Goal: Information Seeking & Learning: Learn about a topic

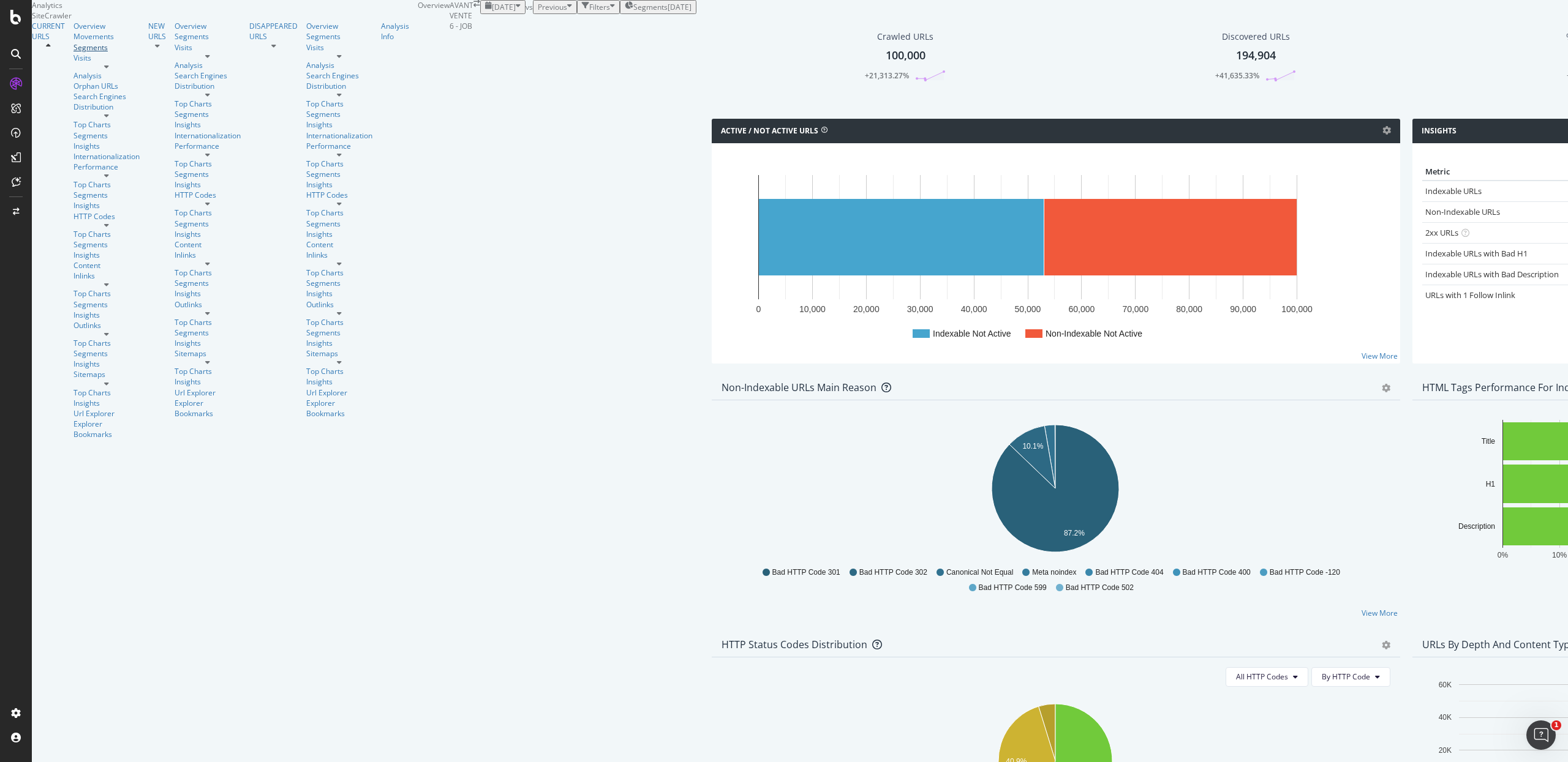
click at [74, 53] on div "Segments" at bounding box center [107, 47] width 67 height 10
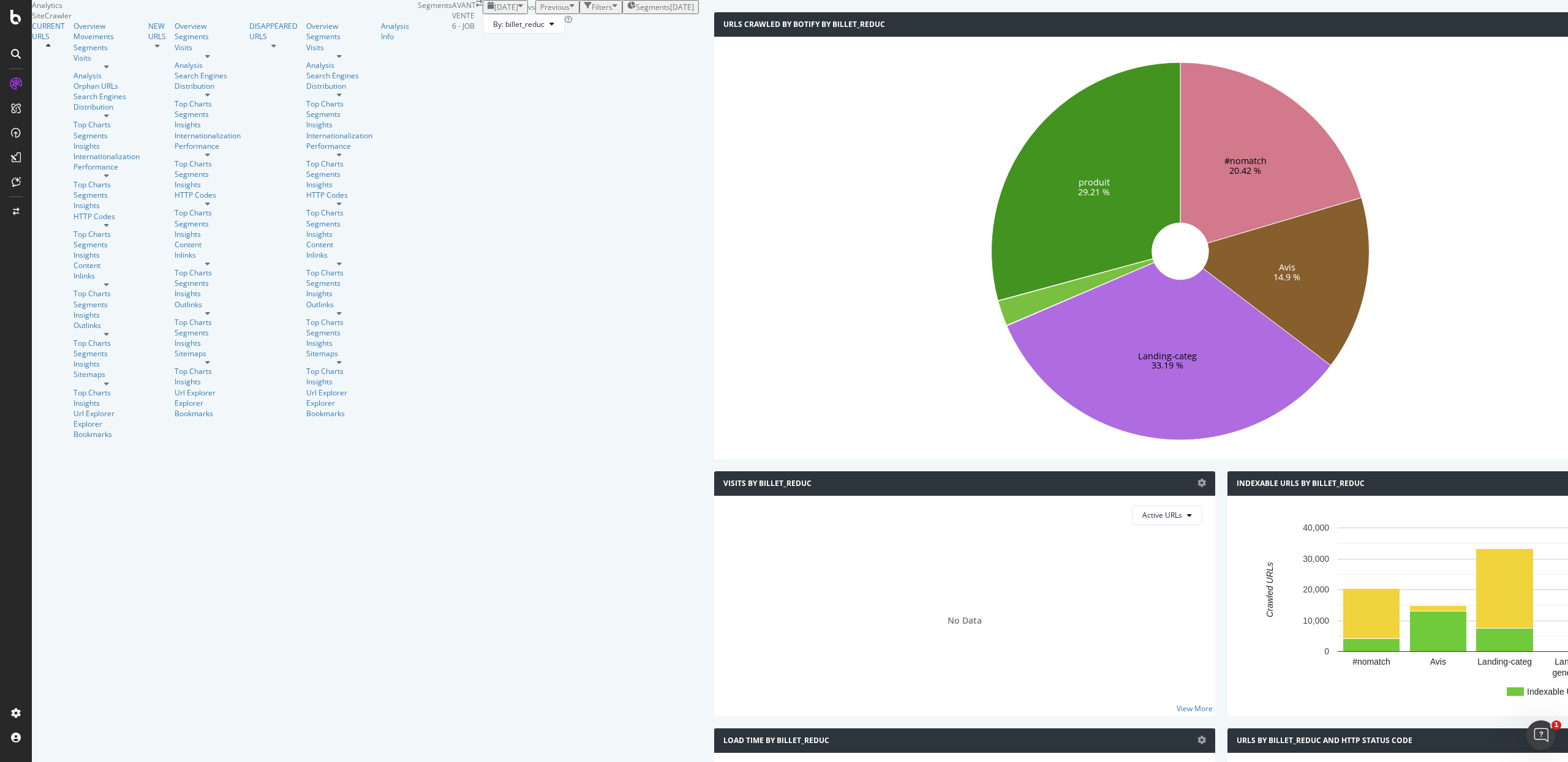
click at [670, 12] on div "[DATE]" at bounding box center [682, 6] width 24 height 10
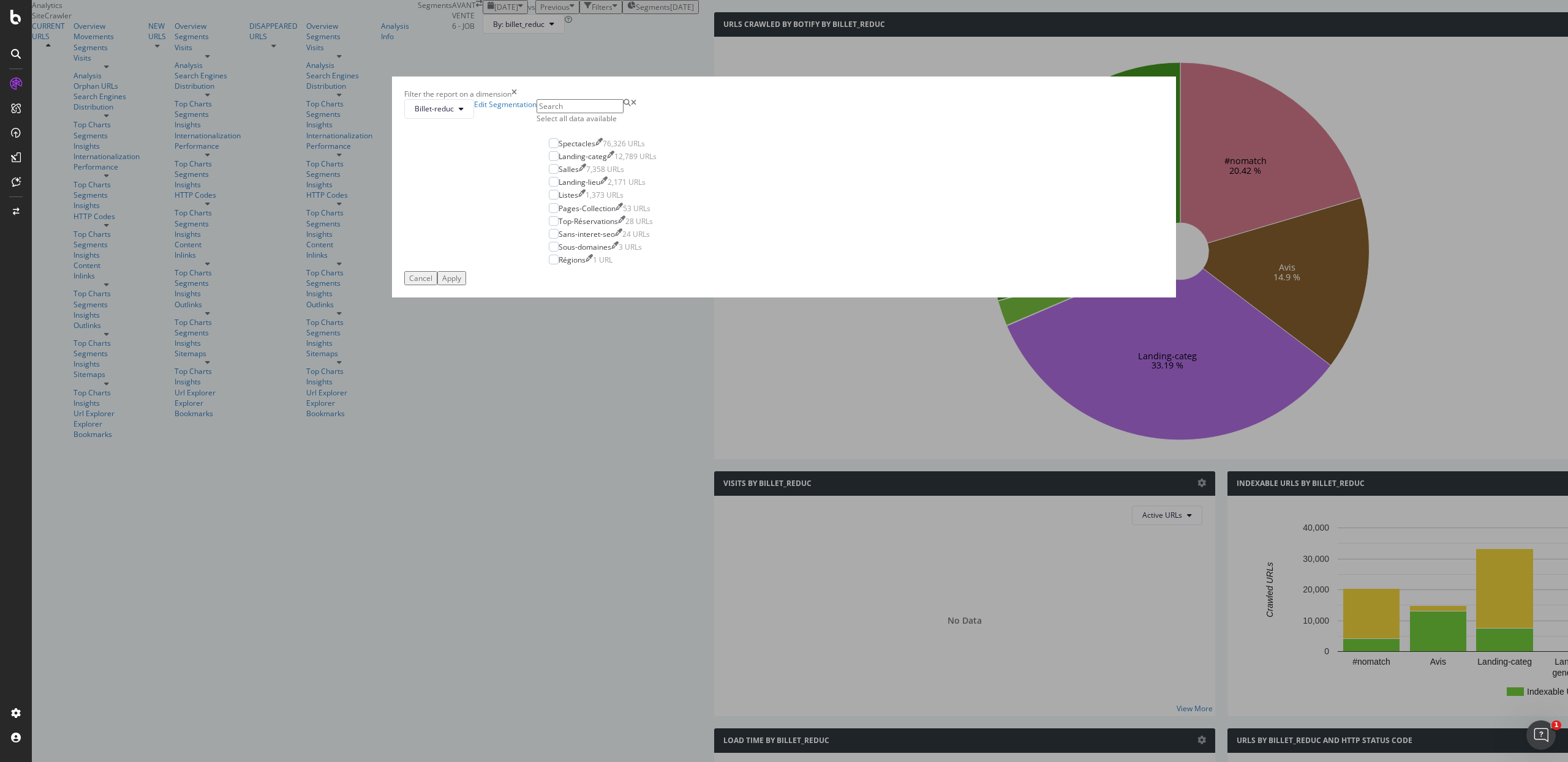
click at [669, 123] on div "Select all data available" at bounding box center [602, 118] width 132 height 10
click at [461, 284] on div "Apply" at bounding box center [452, 278] width 19 height 10
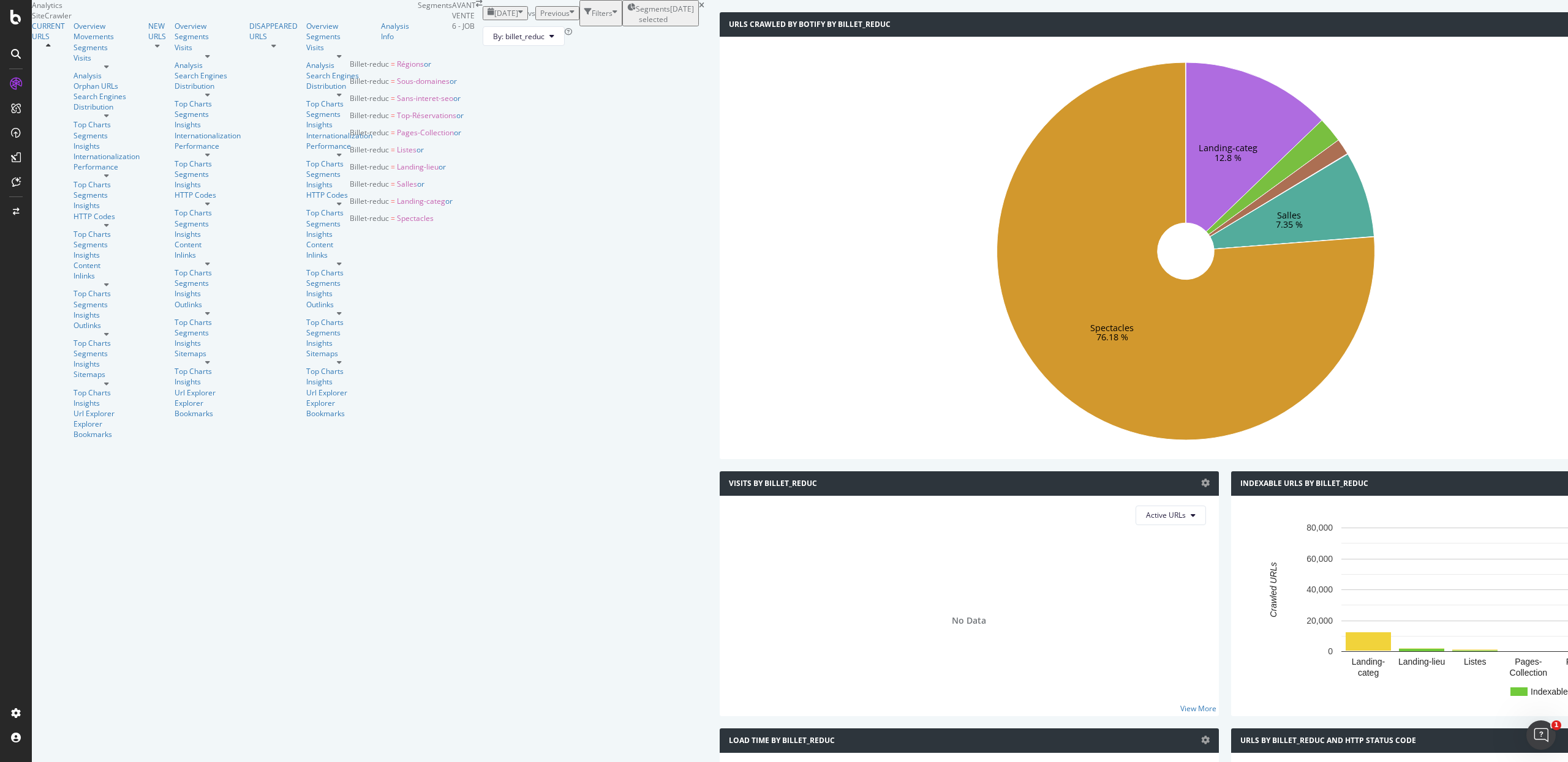
click at [636, 25] on span "Segments selected" at bounding box center [653, 14] width 34 height 21
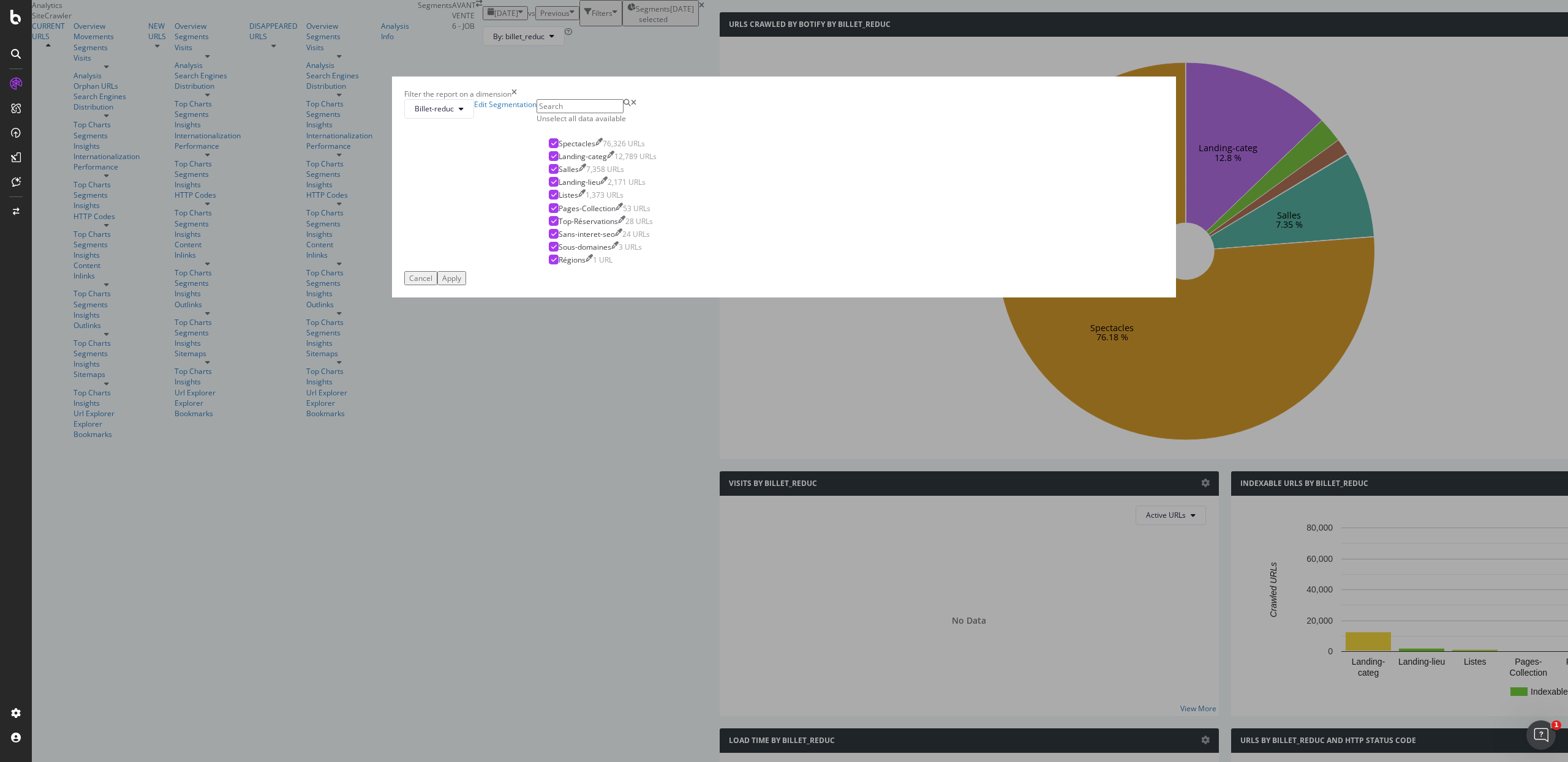
click at [315, 256] on div "Filter the report on a dimension Billet-reduc Edit Segmentation Unselect all da…" at bounding box center [784, 381] width 1568 height 762
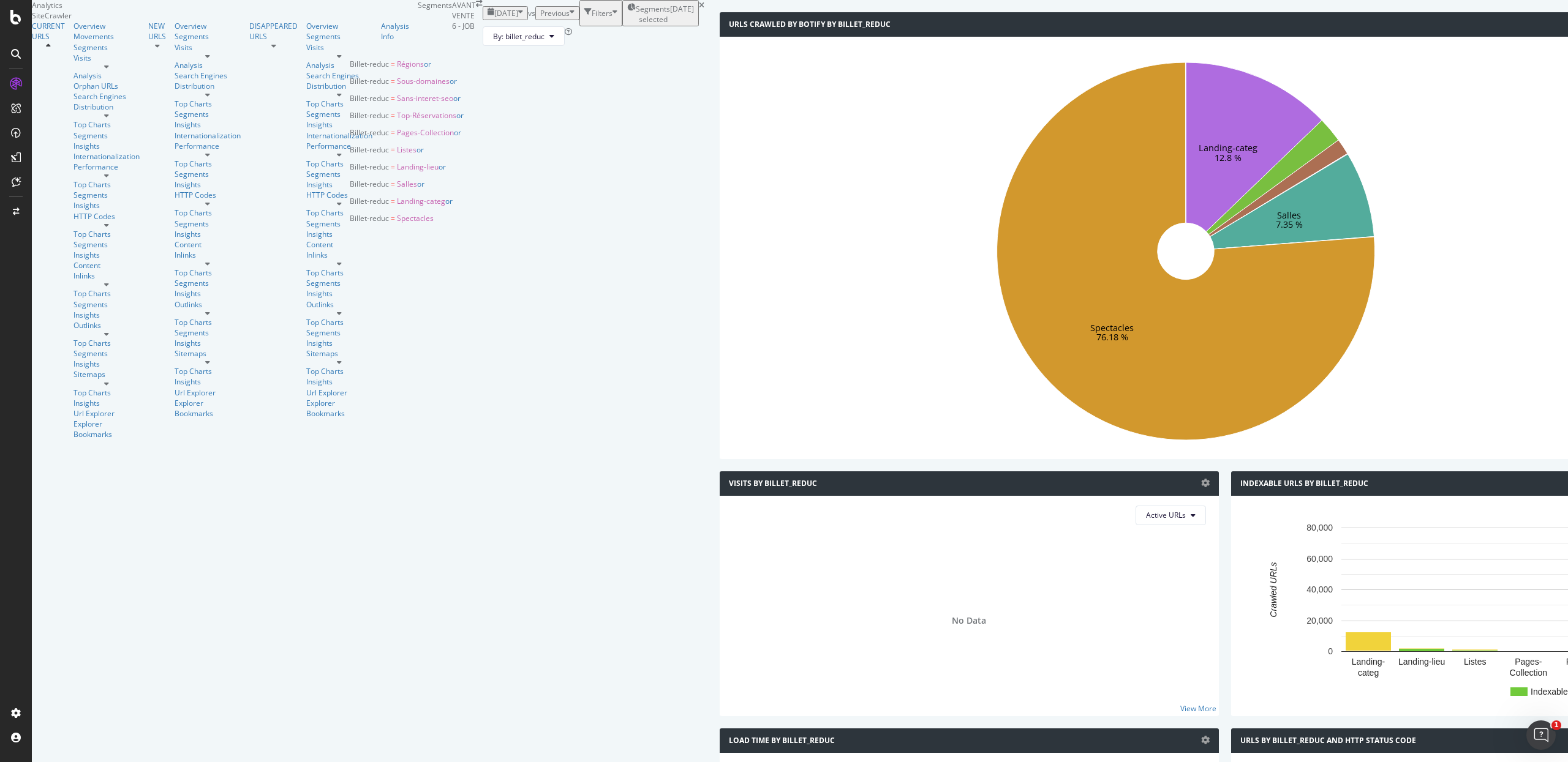
click at [636, 25] on span "Segments selected" at bounding box center [653, 14] width 34 height 21
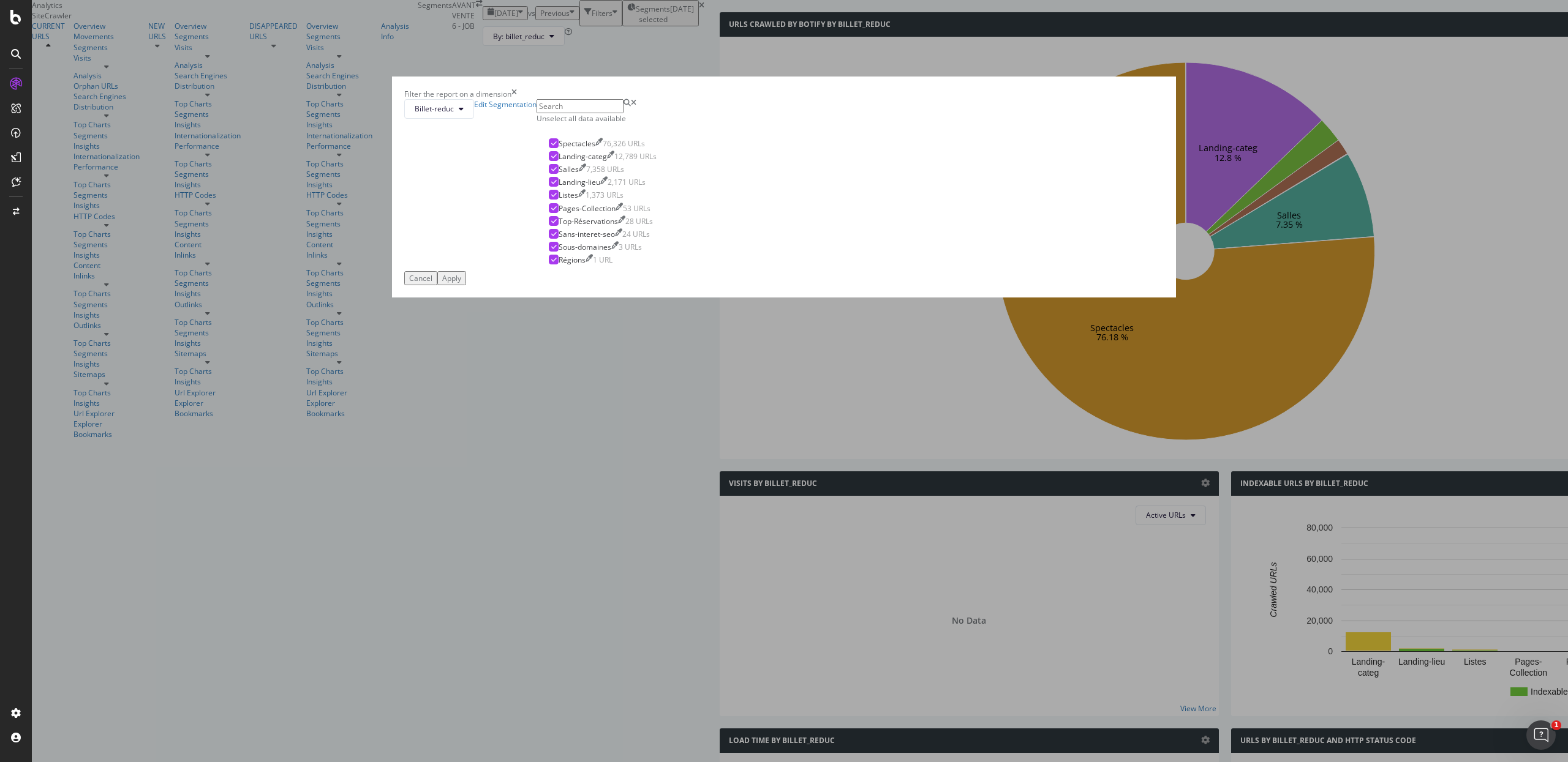
click at [517, 99] on icon "times" at bounding box center [514, 94] width 6 height 10
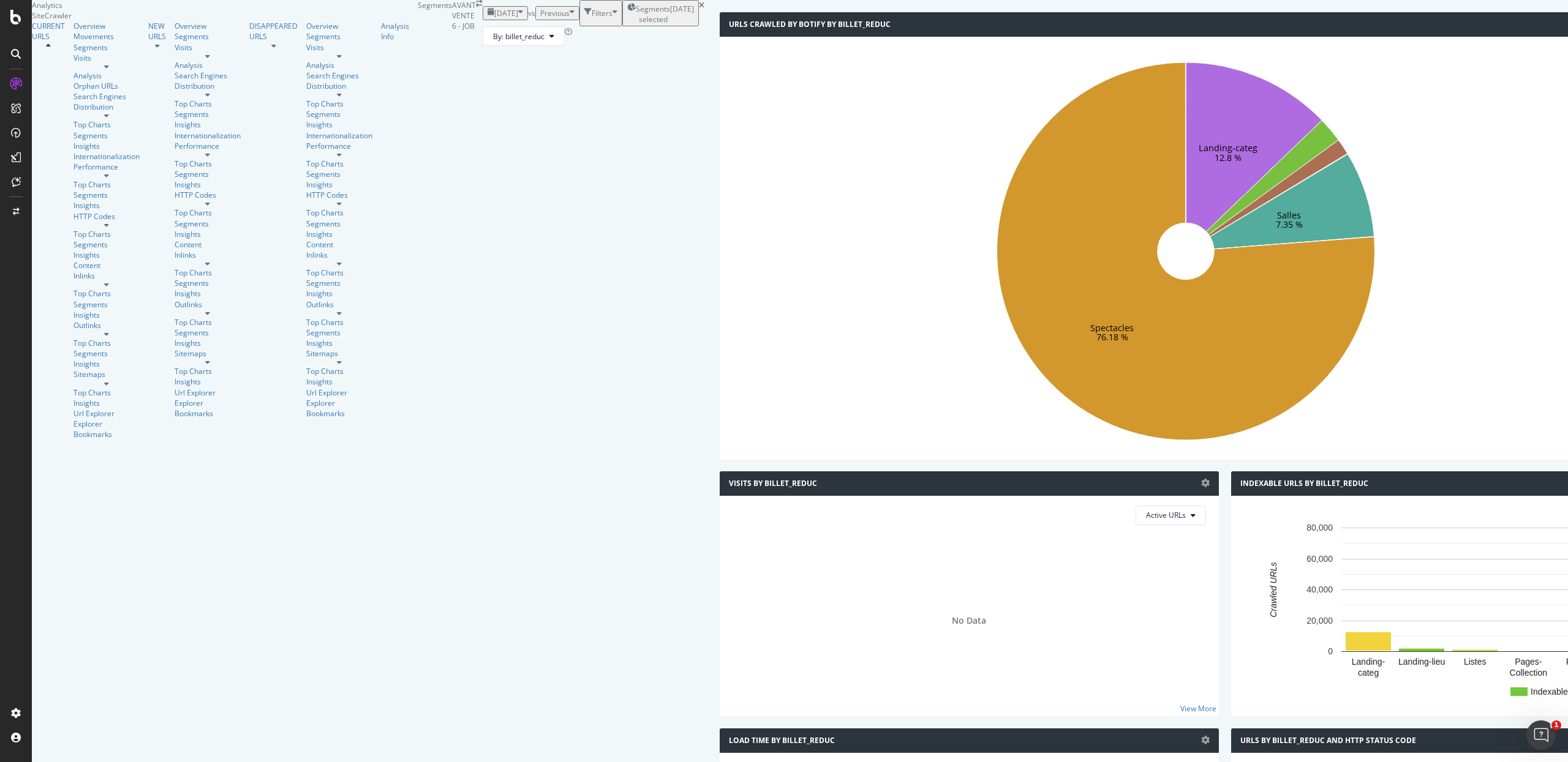
click at [52, 68] on div "CURRENT URLS" at bounding box center [53, 230] width 42 height 419
click at [74, 31] on div "Overview" at bounding box center [107, 26] width 67 height 10
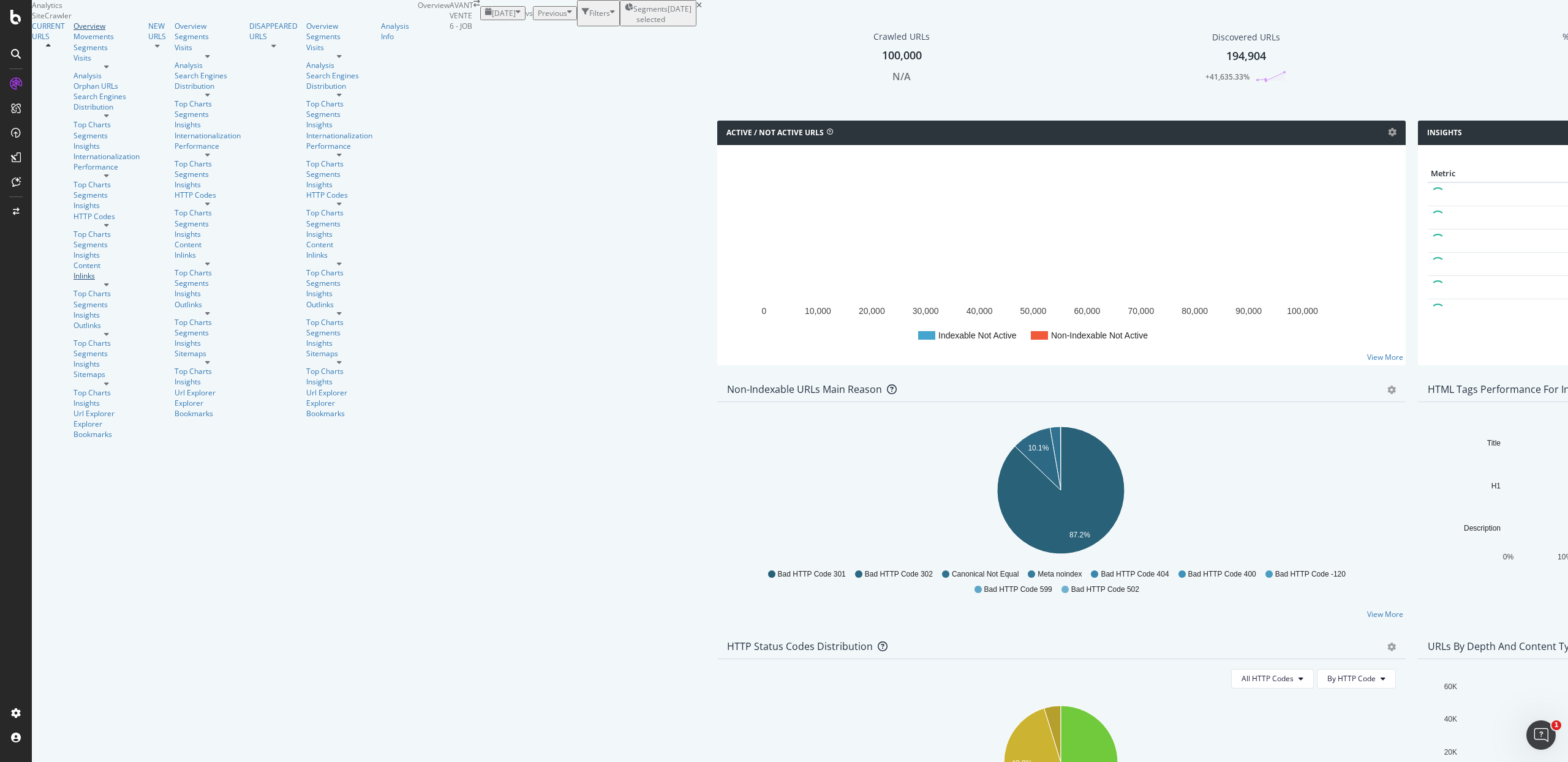
scroll to position [1, 0]
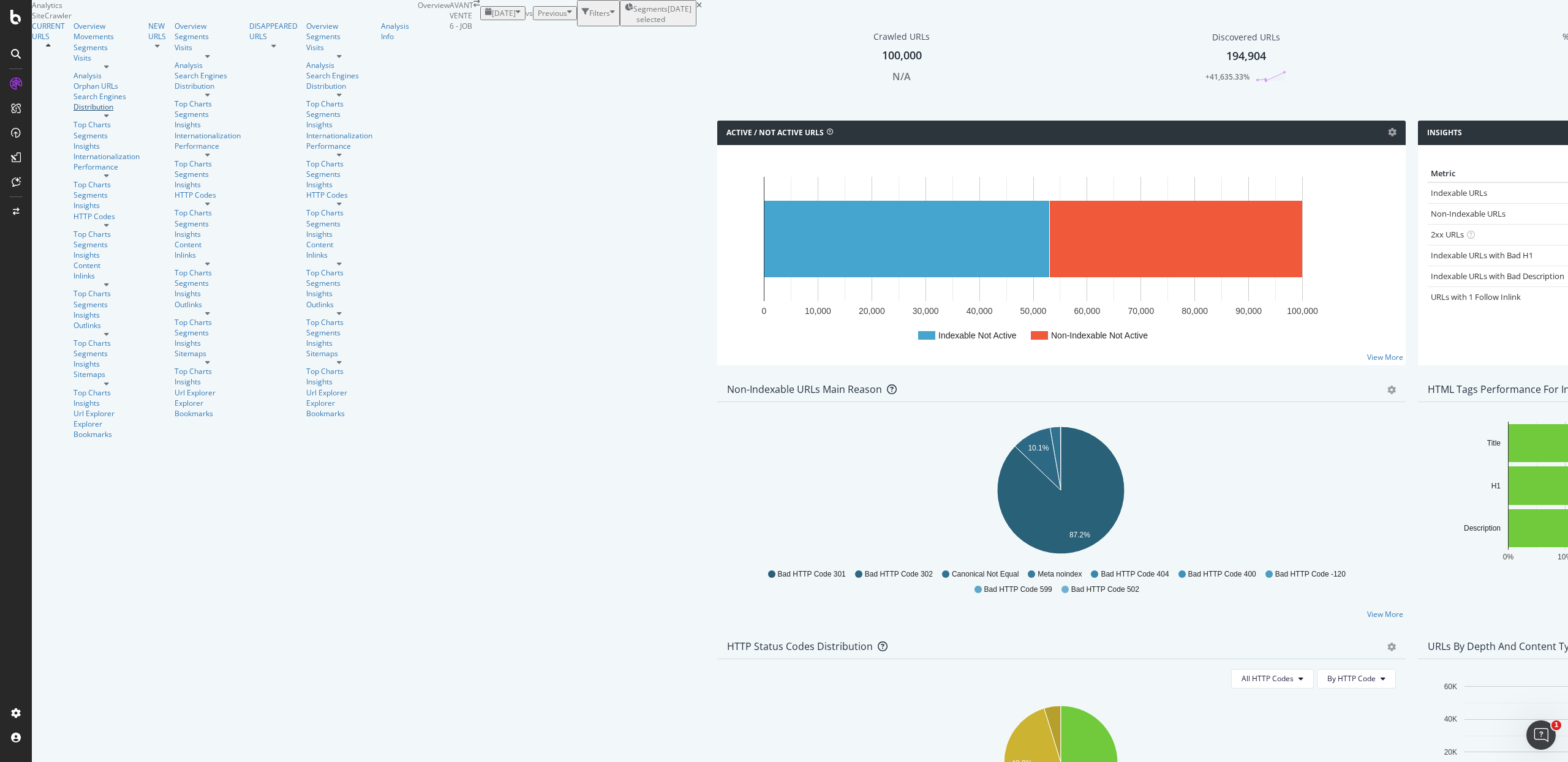
click at [74, 112] on div "Distribution" at bounding box center [107, 107] width 67 height 10
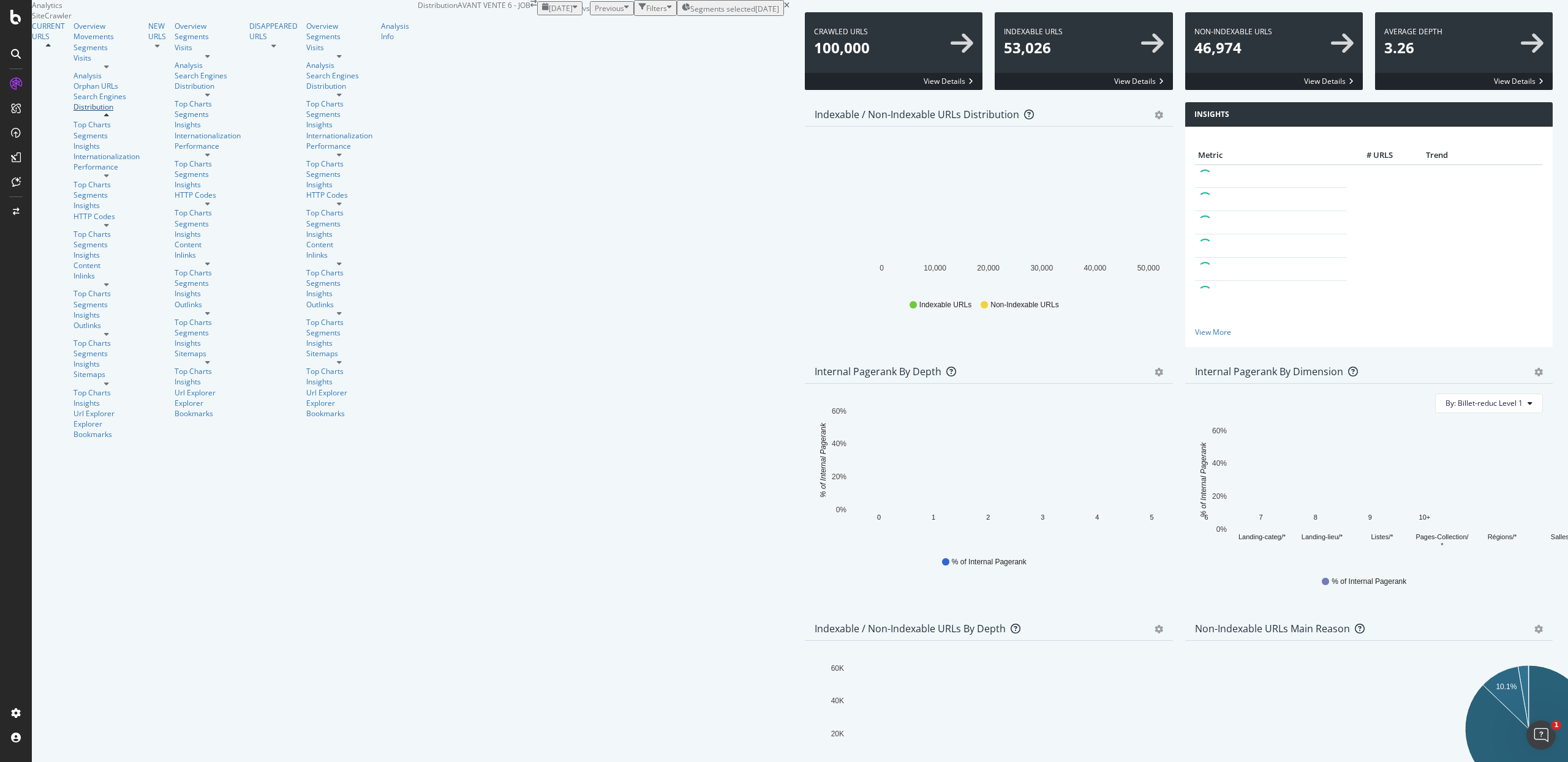
scroll to position [456, 0]
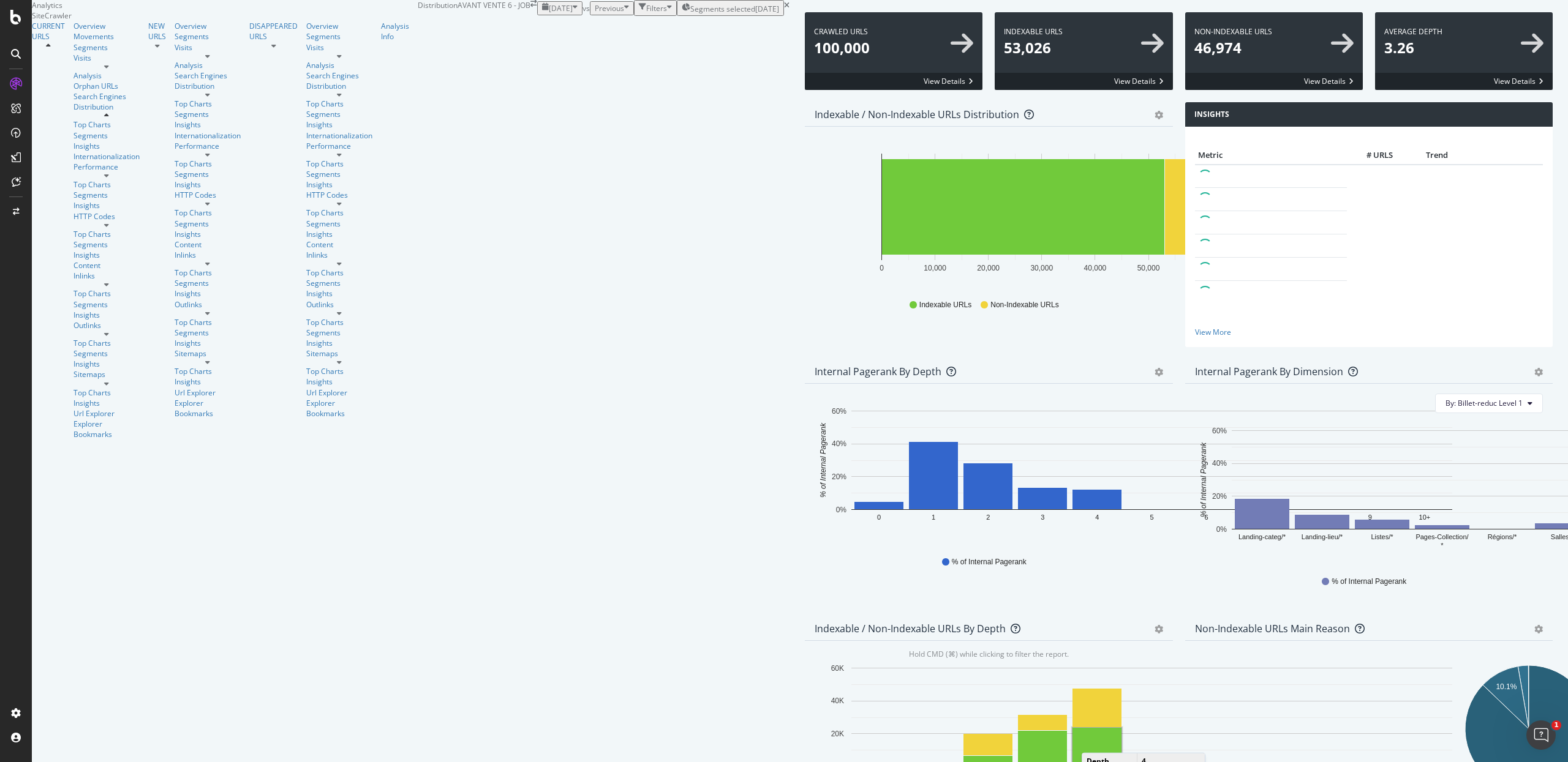
click at [1073, 728] on rect "A chart." at bounding box center [1097, 748] width 49 height 38
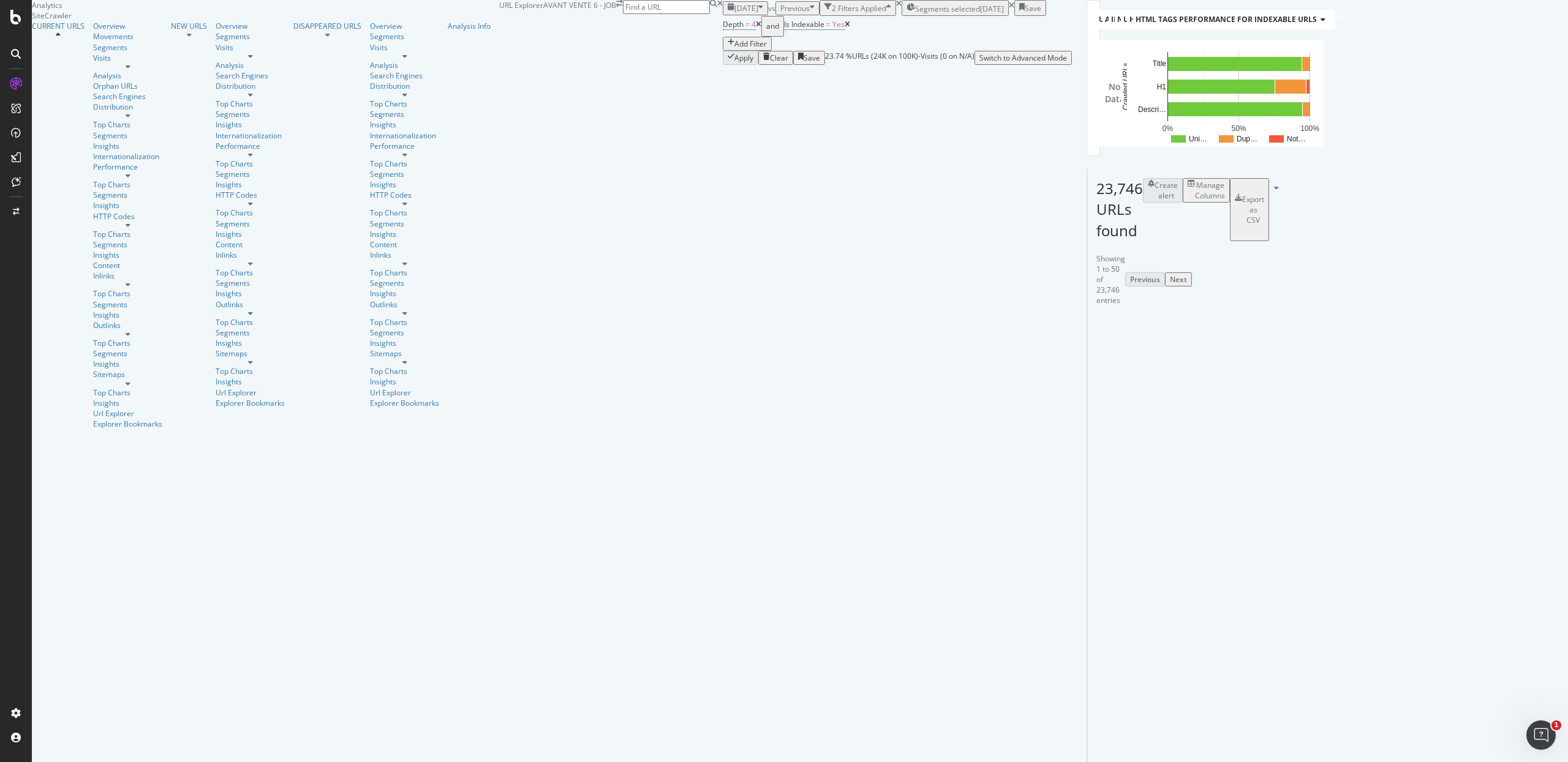
scroll to position [1928, 0]
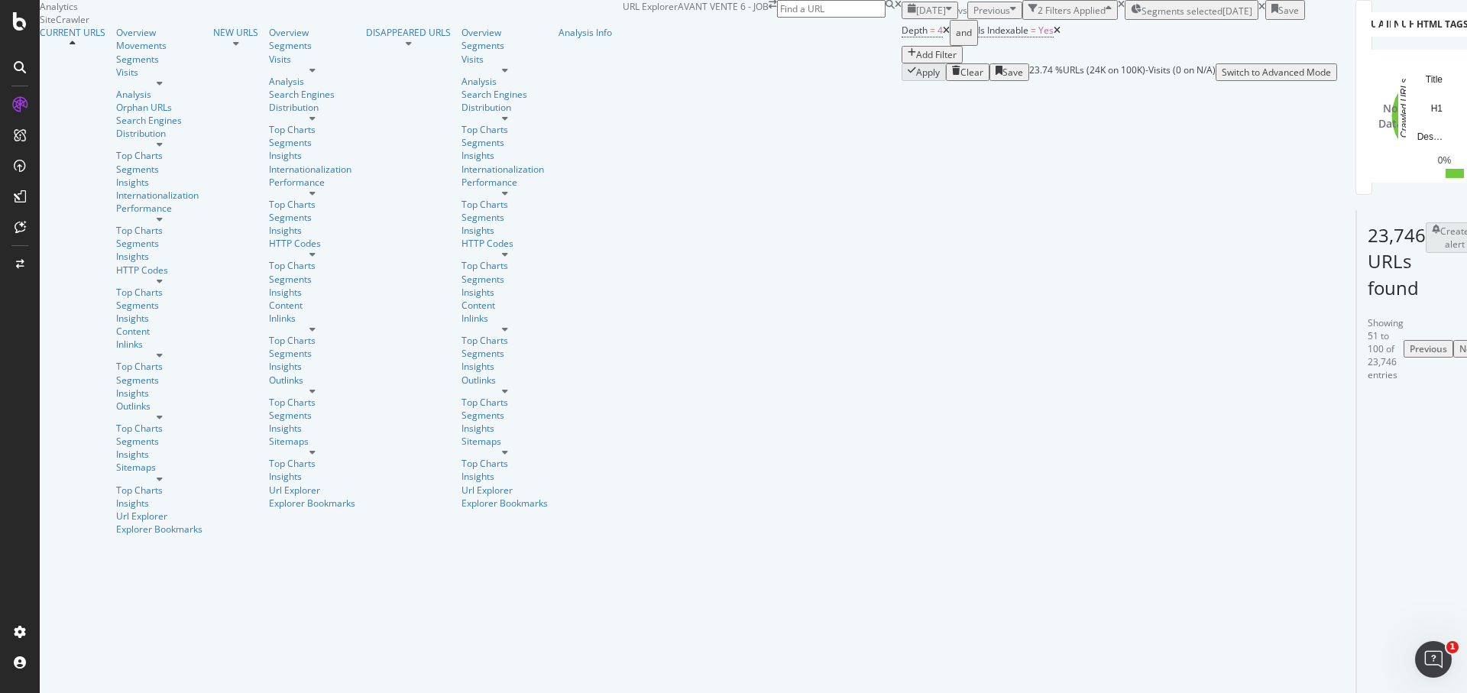
scroll to position [2731, 0]
